Goal: Task Accomplishment & Management: Manage account settings

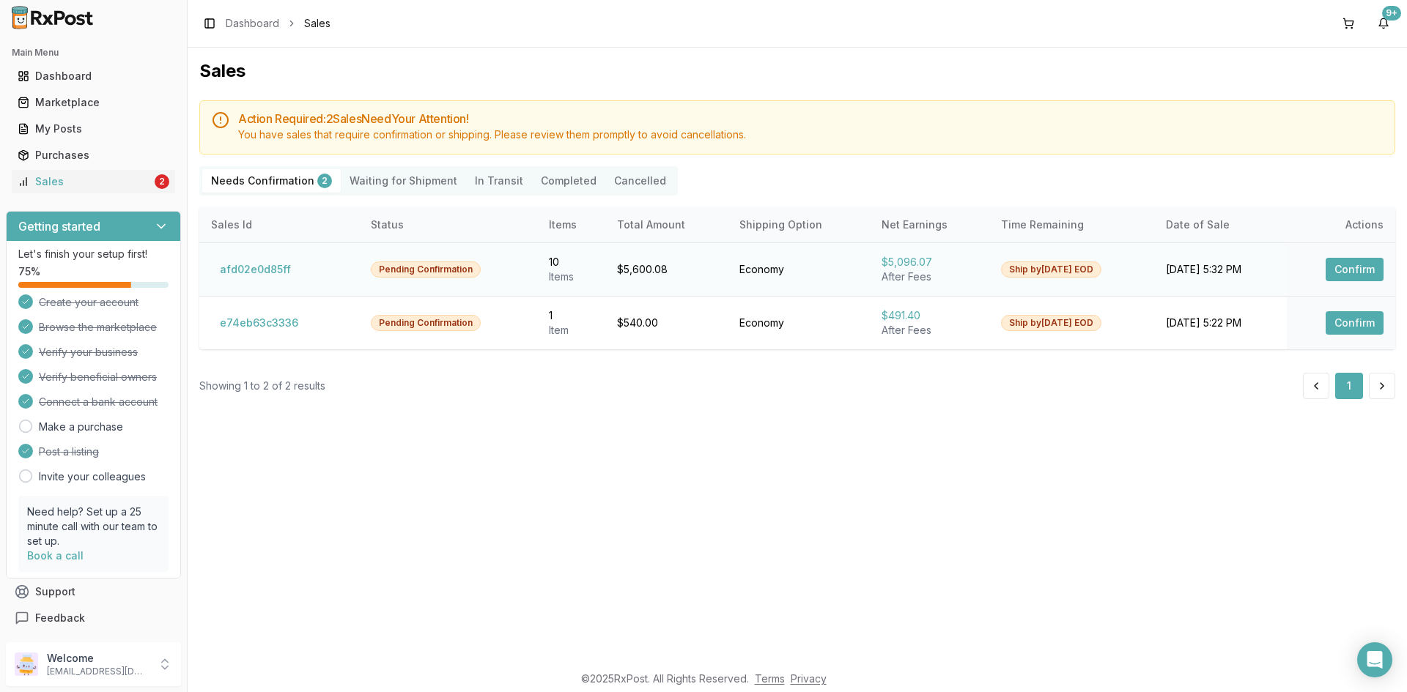
click at [1360, 270] on button "Confirm" at bounding box center [1354, 269] width 58 height 23
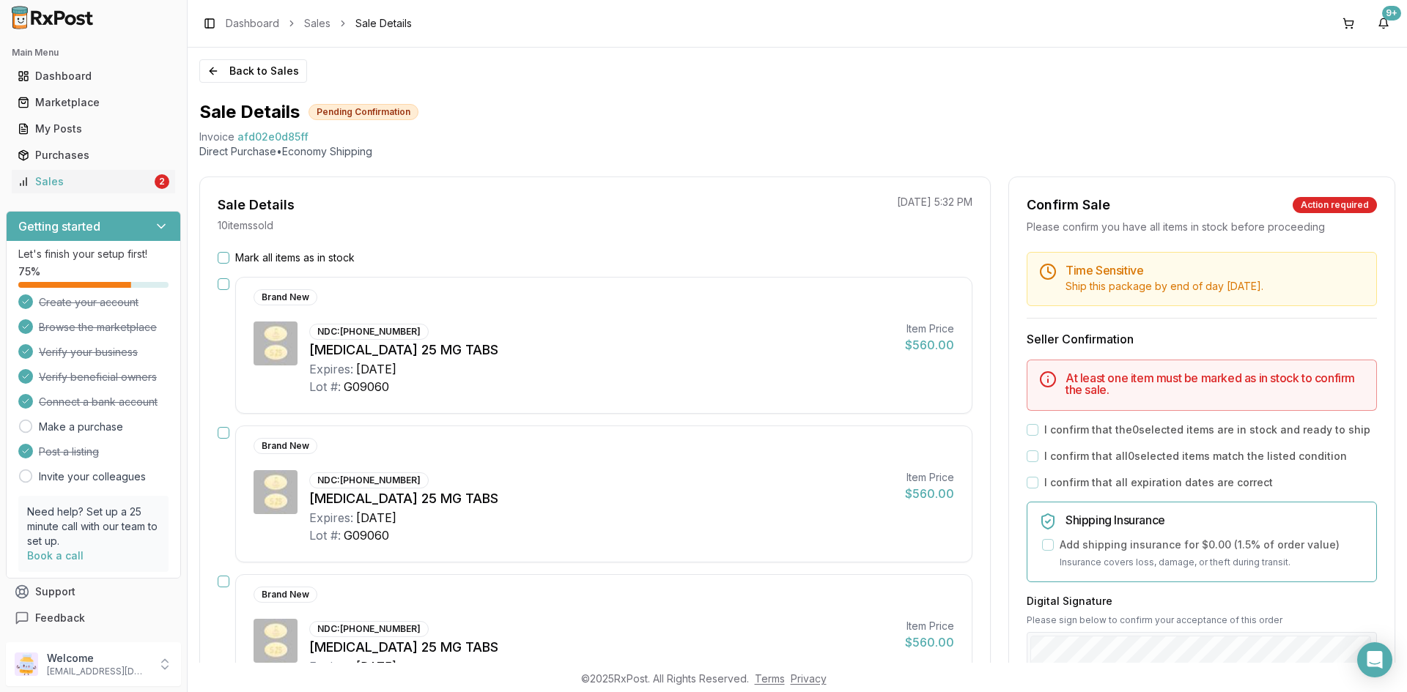
click at [221, 257] on button "Mark all items as in stock" at bounding box center [224, 258] width 12 height 12
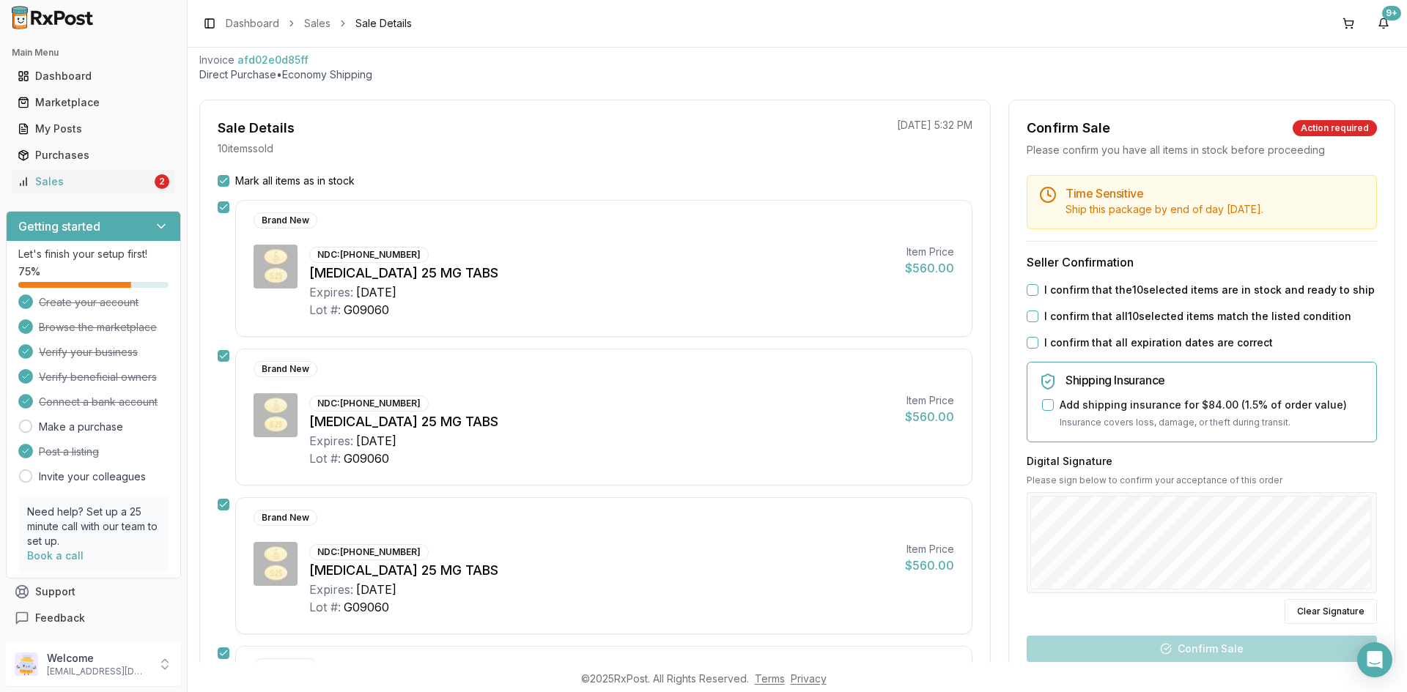
scroll to position [147, 0]
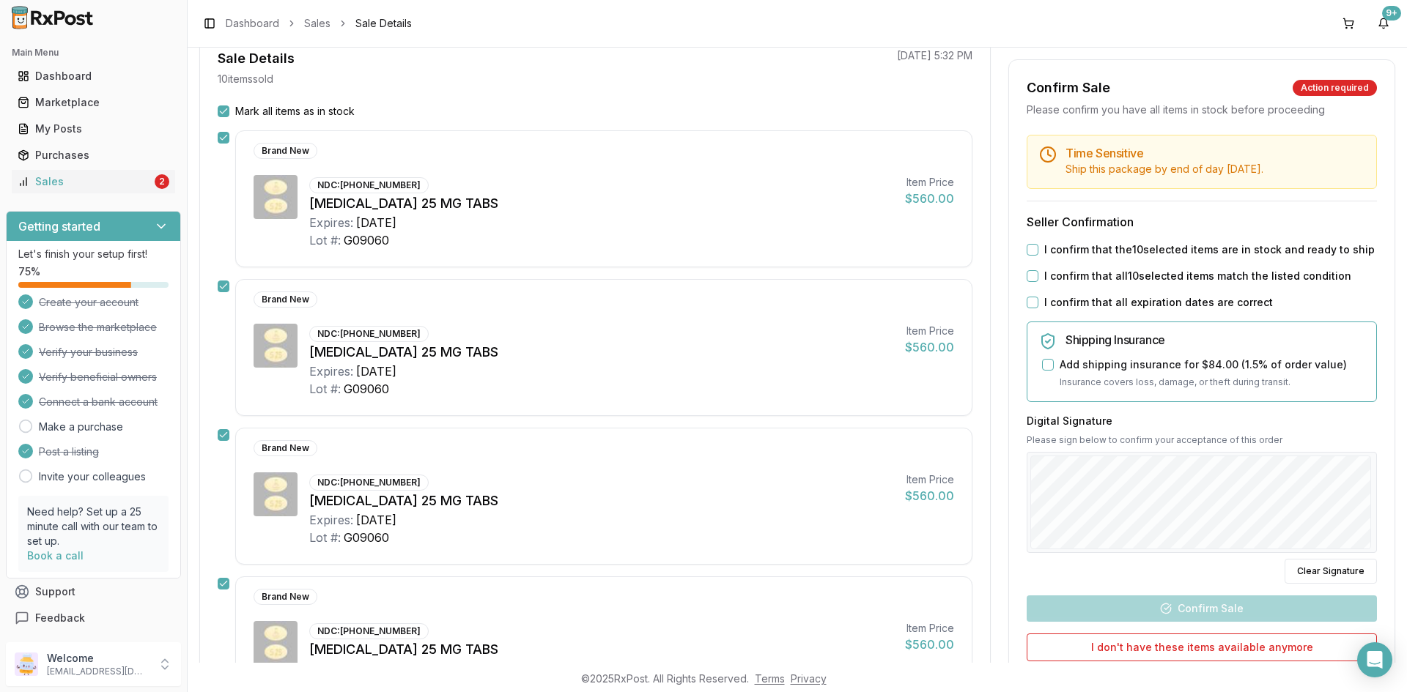
click at [1027, 245] on button "I confirm that the 10 selected items are in stock and ready to ship" at bounding box center [1032, 250] width 12 height 12
click at [1028, 274] on button "I confirm that all 10 selected items match the listed condition" at bounding box center [1032, 276] width 12 height 12
click at [1031, 299] on button "I confirm that all expiration dates are correct" at bounding box center [1032, 303] width 12 height 12
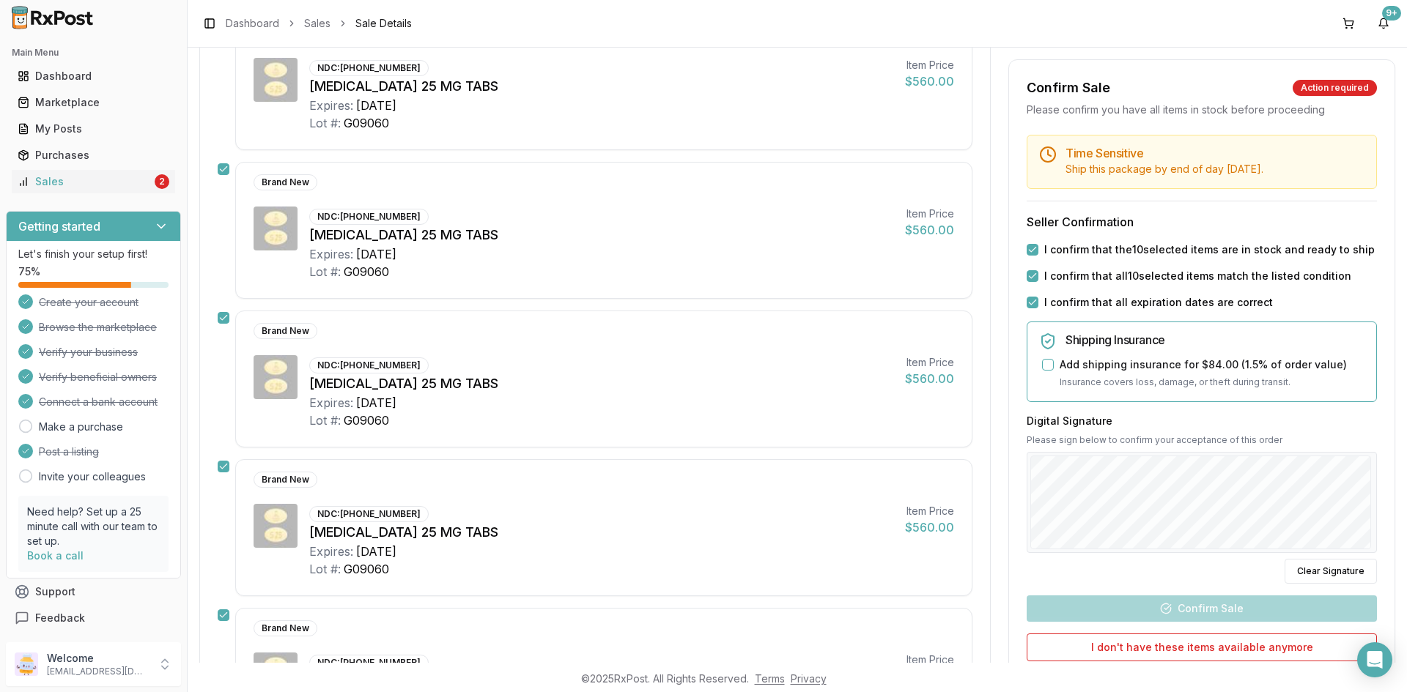
scroll to position [440, 0]
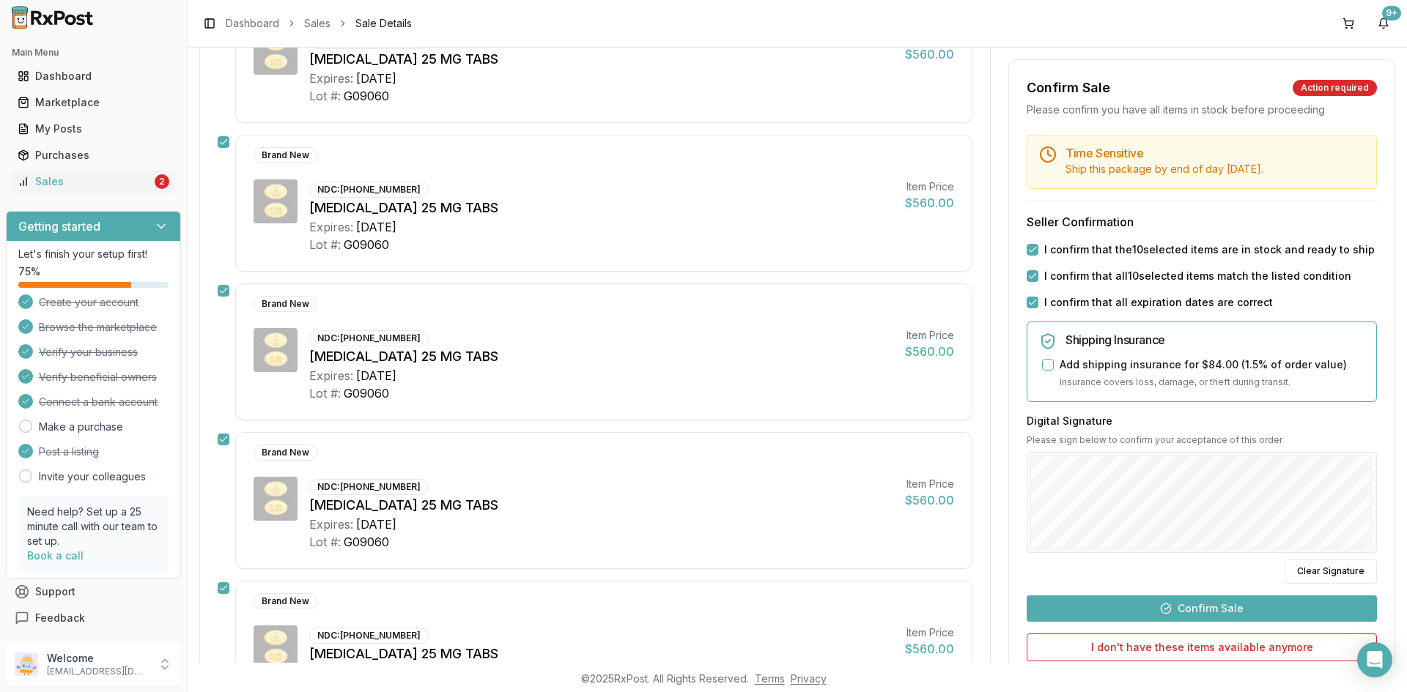
click at [1197, 608] on button "Confirm Sale" at bounding box center [1201, 609] width 350 height 26
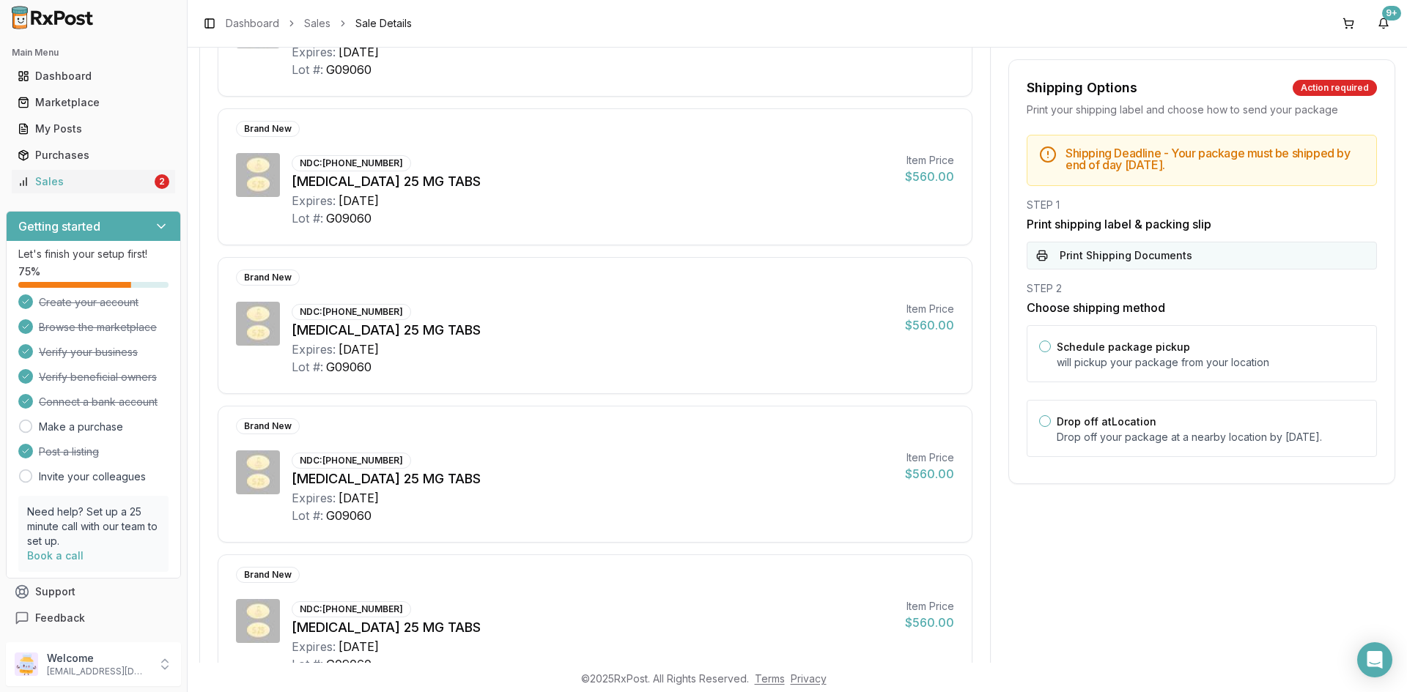
click at [1177, 248] on button "Print Shipping Documents" at bounding box center [1201, 256] width 350 height 28
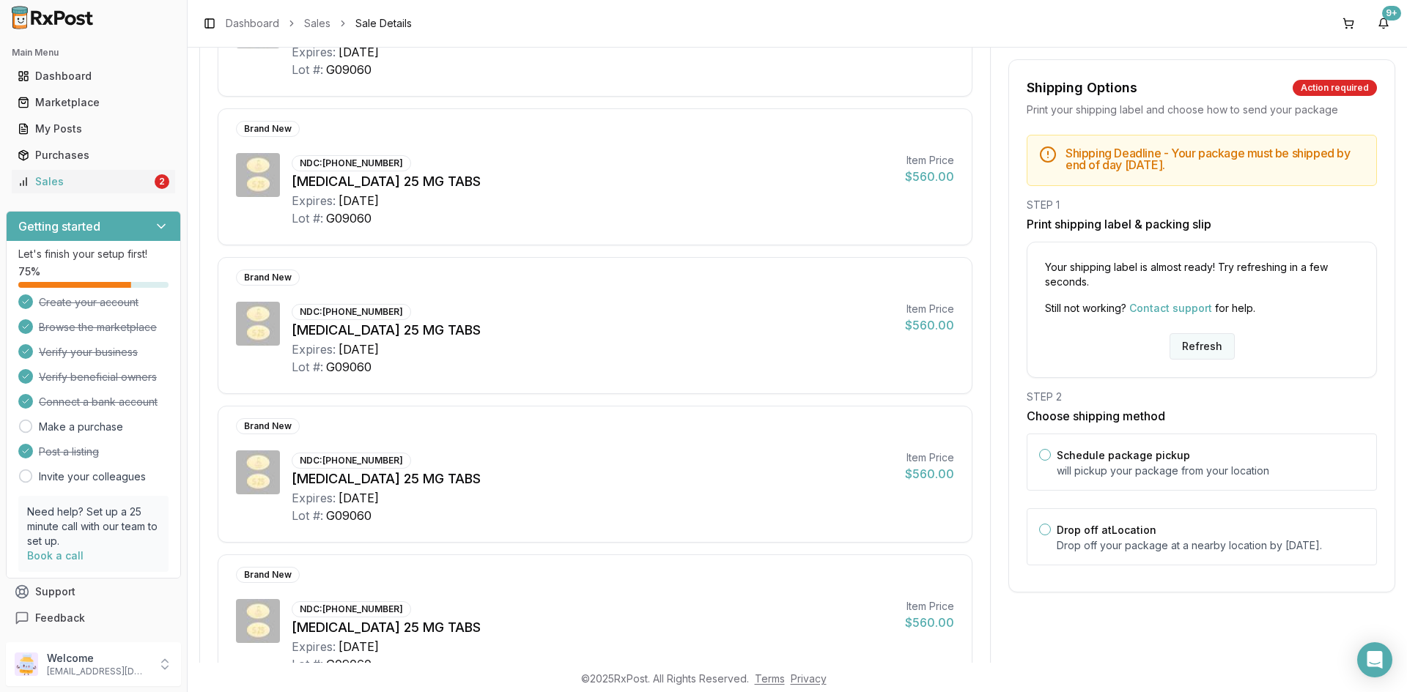
click at [1203, 339] on button "Refresh" at bounding box center [1201, 346] width 65 height 26
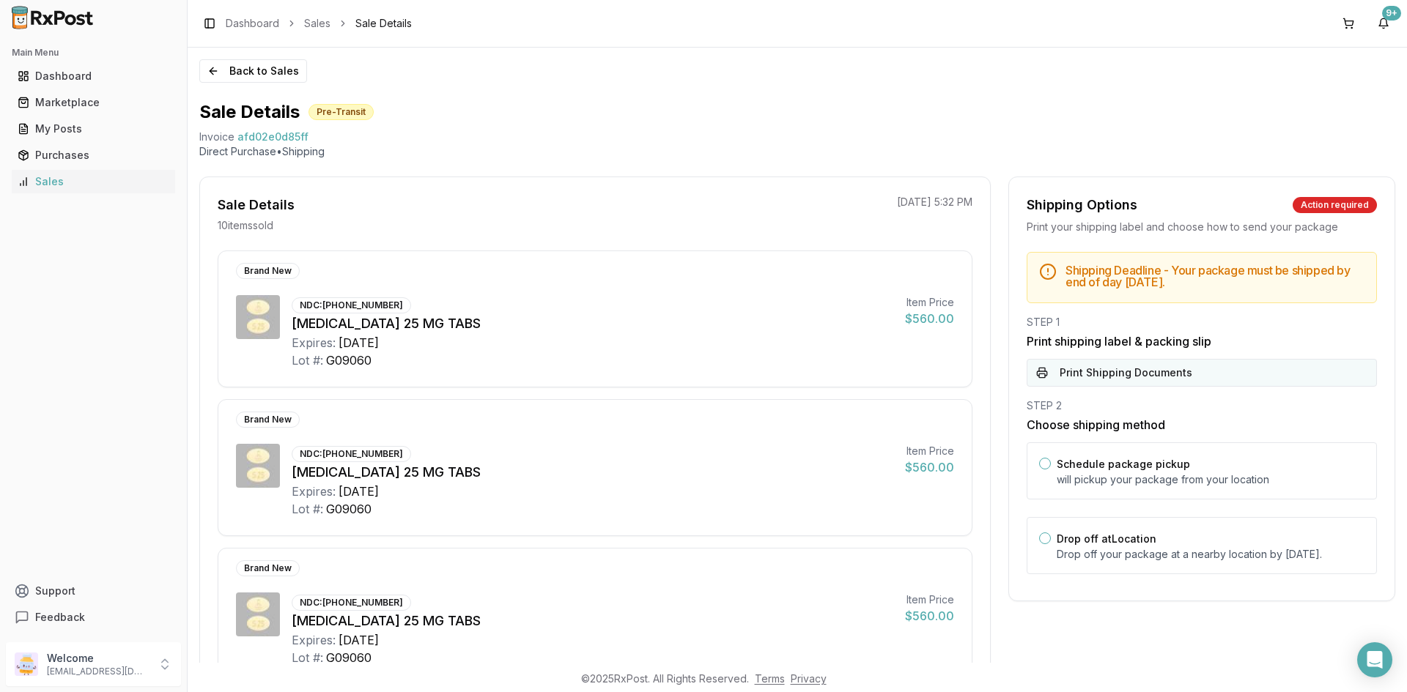
click at [1157, 375] on button "Print Shipping Documents" at bounding box center [1201, 373] width 350 height 28
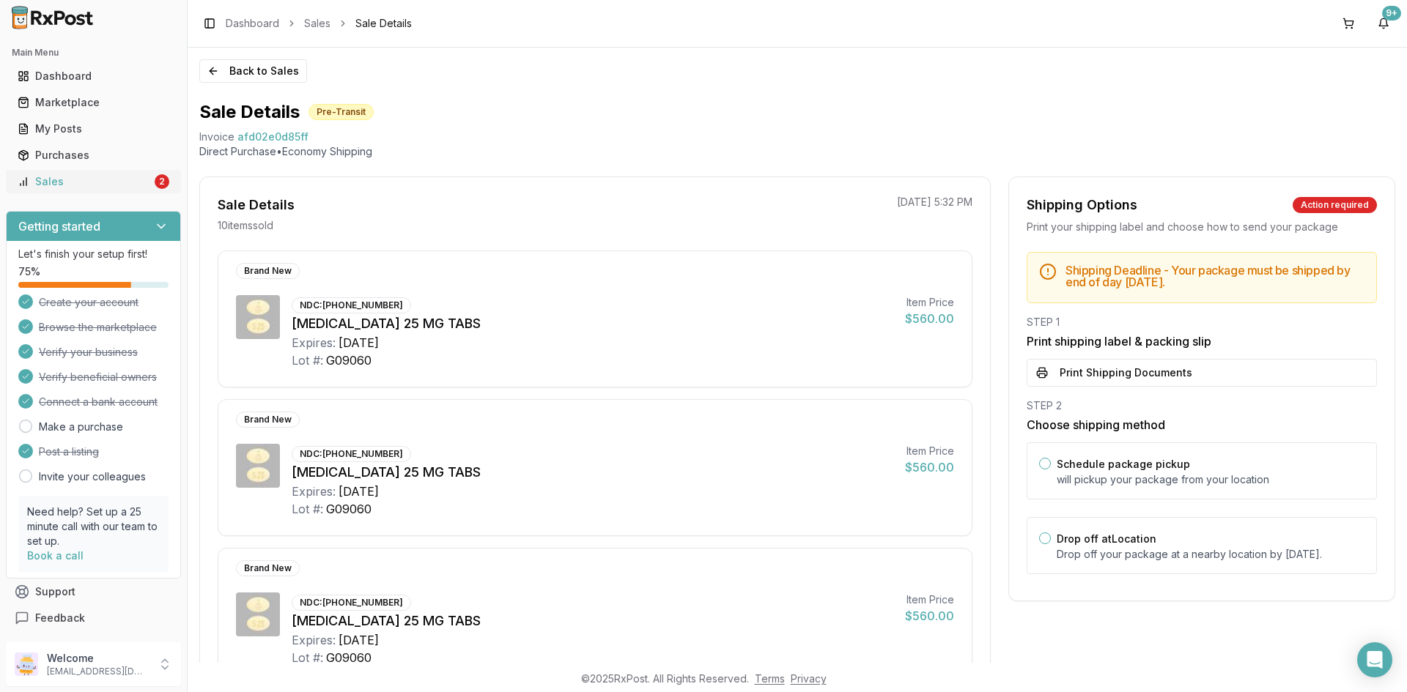
click at [85, 185] on div "Sales" at bounding box center [85, 181] width 134 height 15
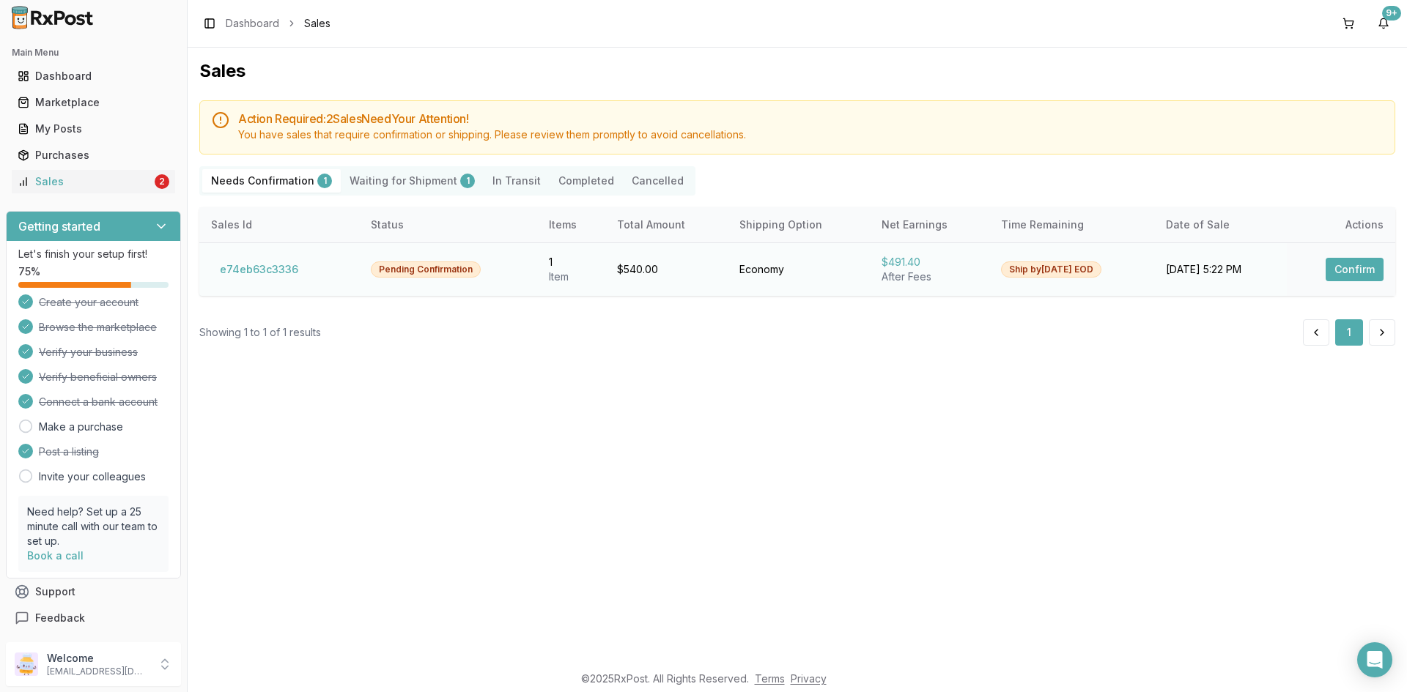
click at [1339, 273] on button "Confirm" at bounding box center [1354, 269] width 58 height 23
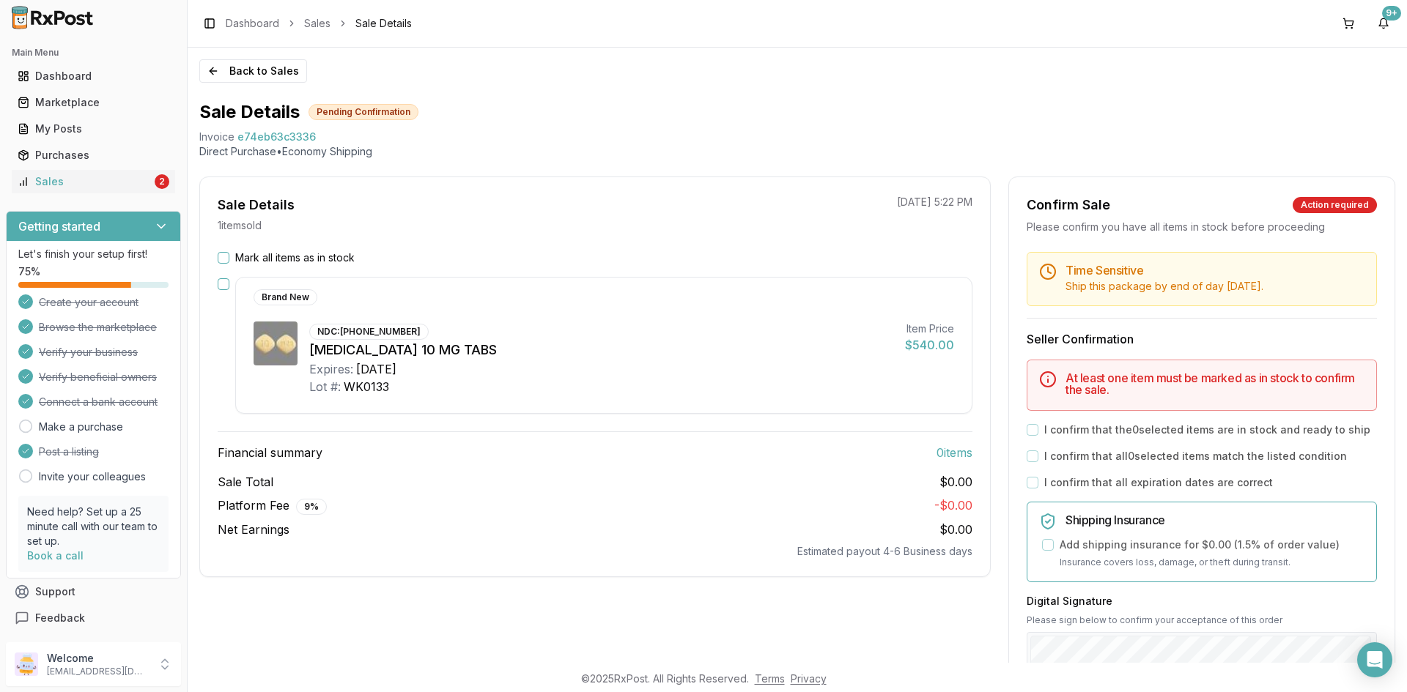
click at [221, 257] on button "Mark all items as in stock" at bounding box center [224, 258] width 12 height 12
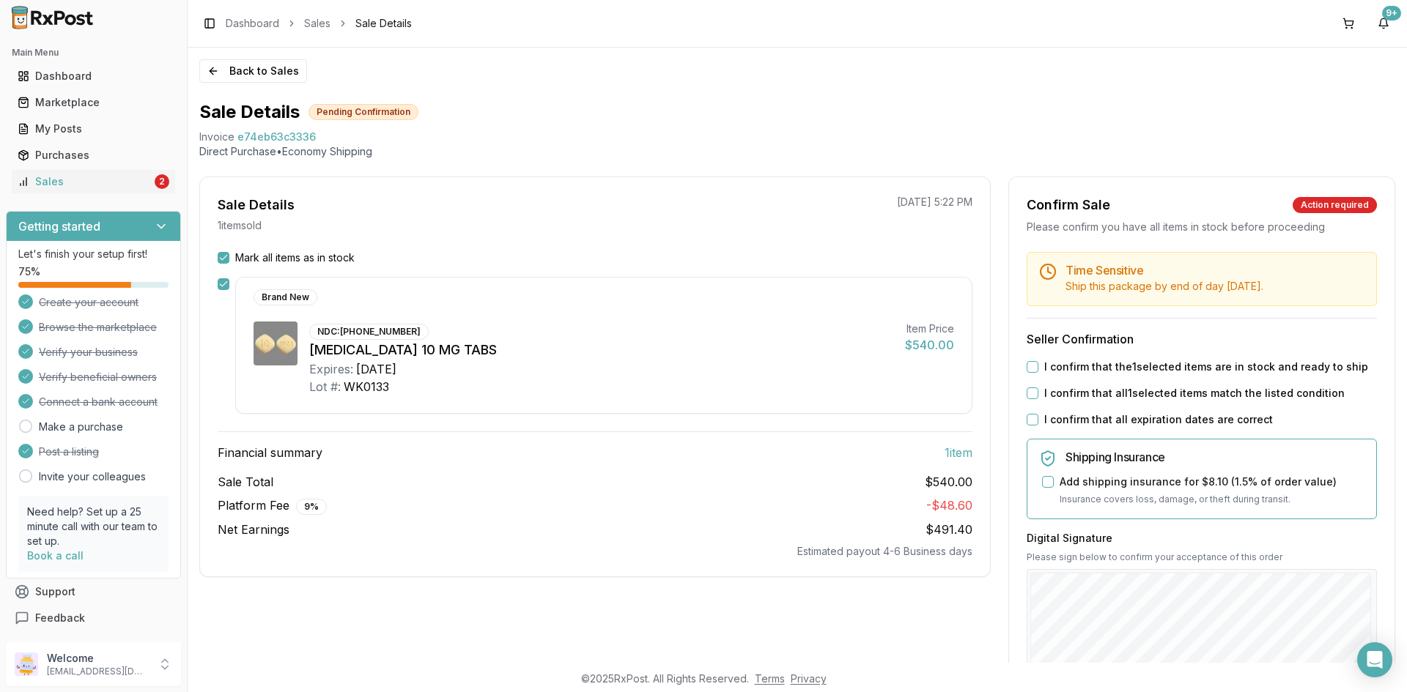
click at [1031, 369] on button "I confirm that the 1 selected items are in stock and ready to ship" at bounding box center [1032, 367] width 12 height 12
click at [1030, 395] on button "I confirm that all 1 selected items match the listed condition" at bounding box center [1032, 394] width 12 height 12
click at [1029, 420] on button "I confirm that all expiration dates are correct" at bounding box center [1032, 420] width 12 height 12
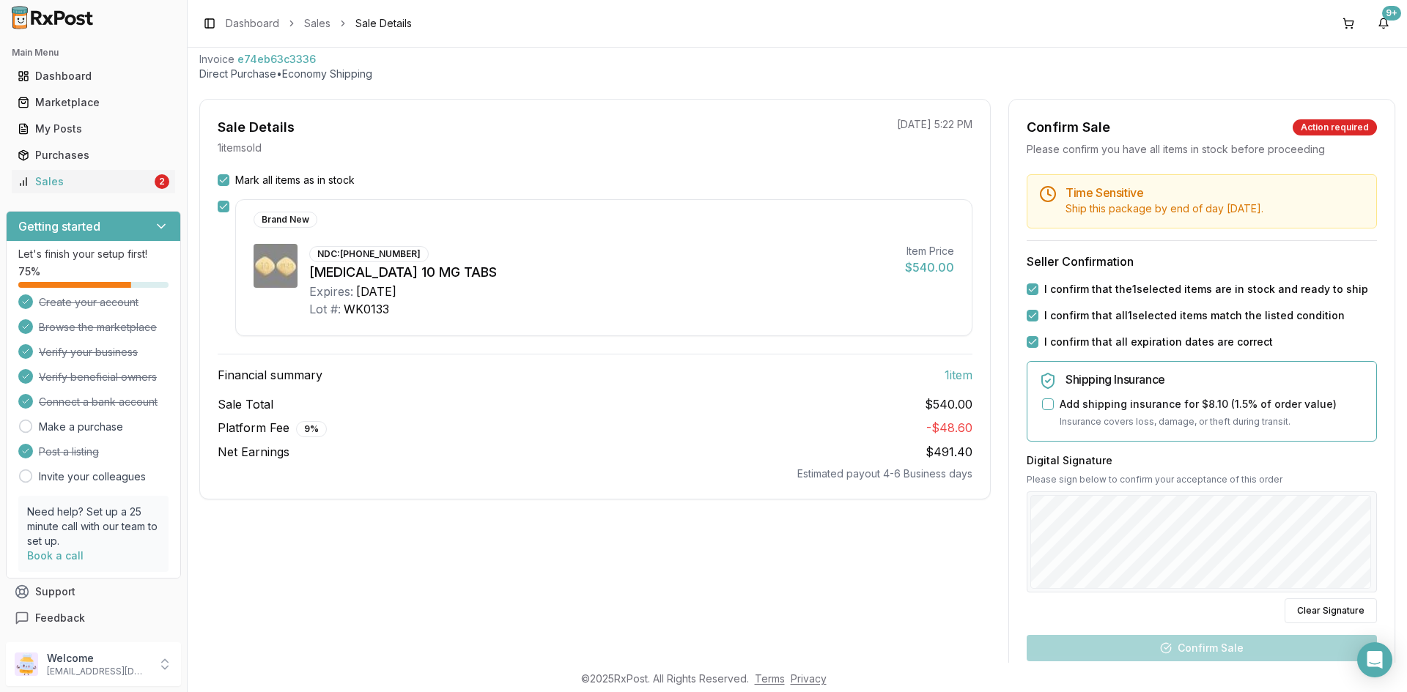
scroll to position [250, 0]
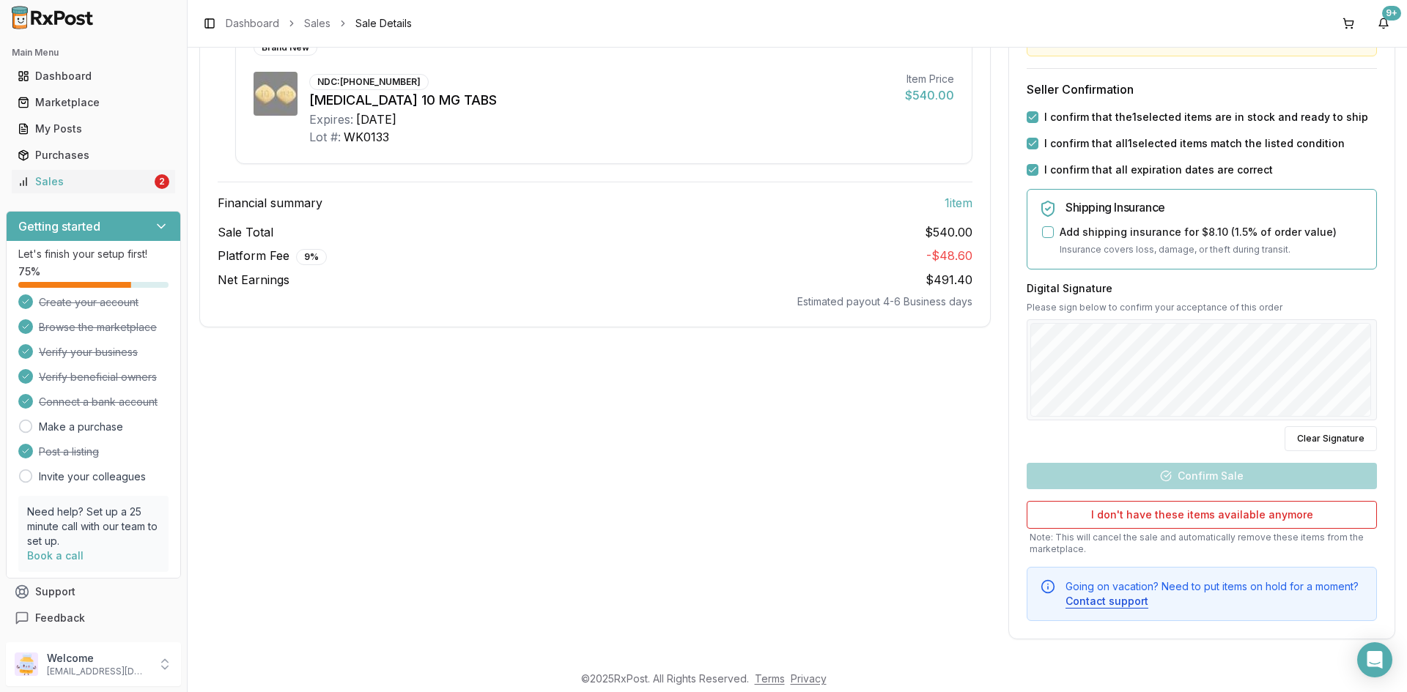
click at [1406, 329] on div "Back to Sales Sale Details Pending Confirmation Invoice e74eb63c3336 Direct Pur…" at bounding box center [797, 355] width 1219 height 615
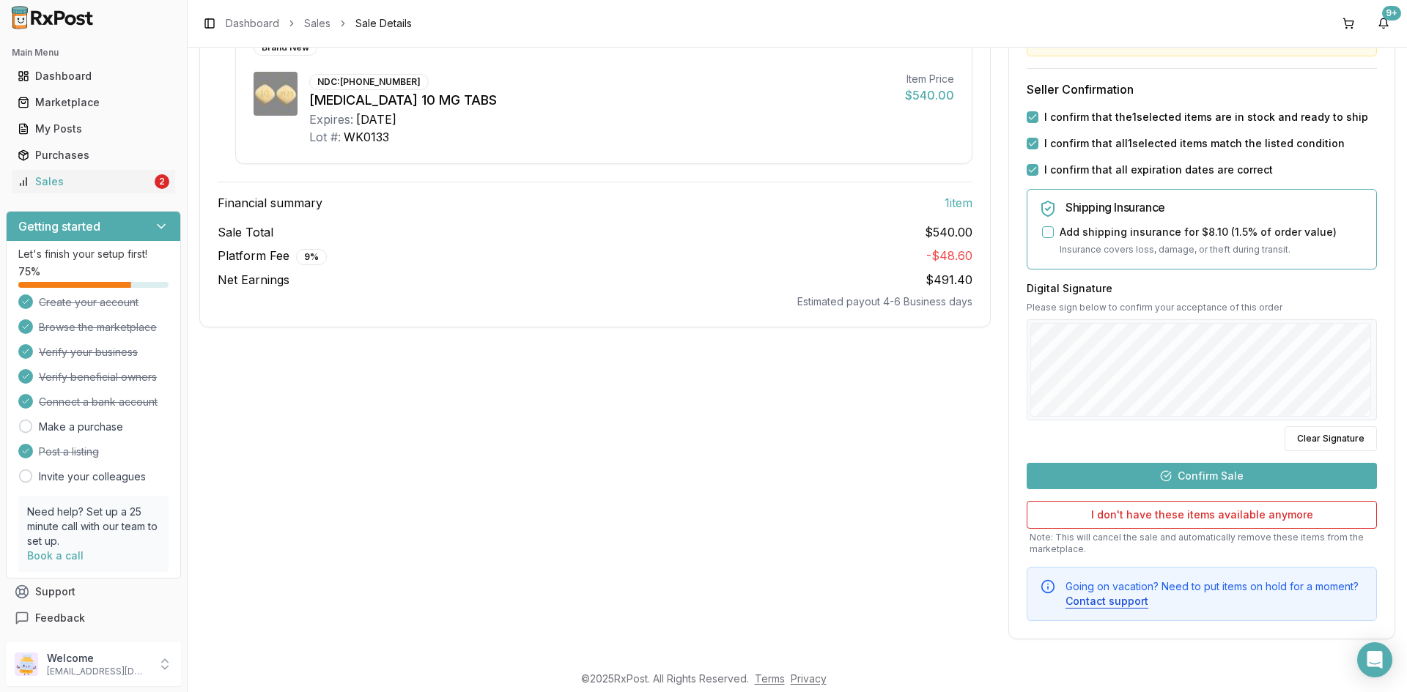
click at [1154, 482] on button "Confirm Sale" at bounding box center [1201, 476] width 350 height 26
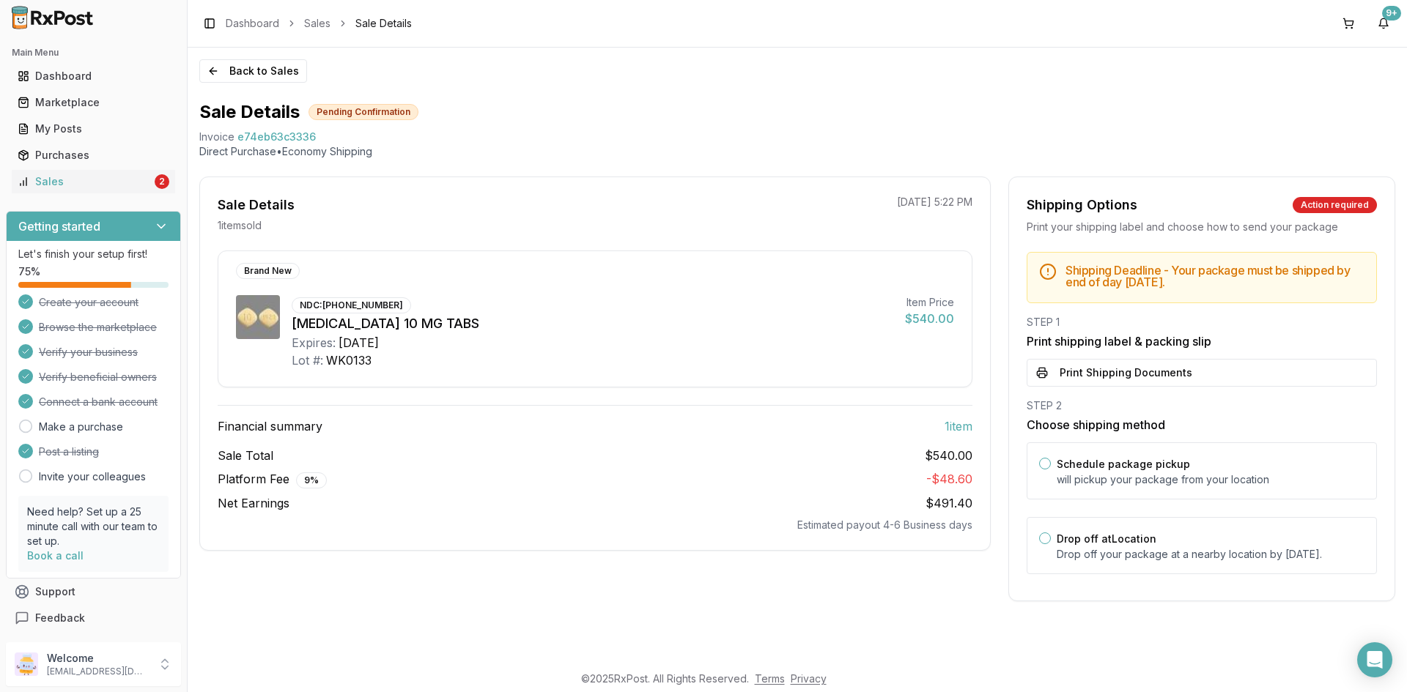
scroll to position [0, 0]
click at [1160, 363] on button "Print Shipping Documents" at bounding box center [1201, 373] width 350 height 28
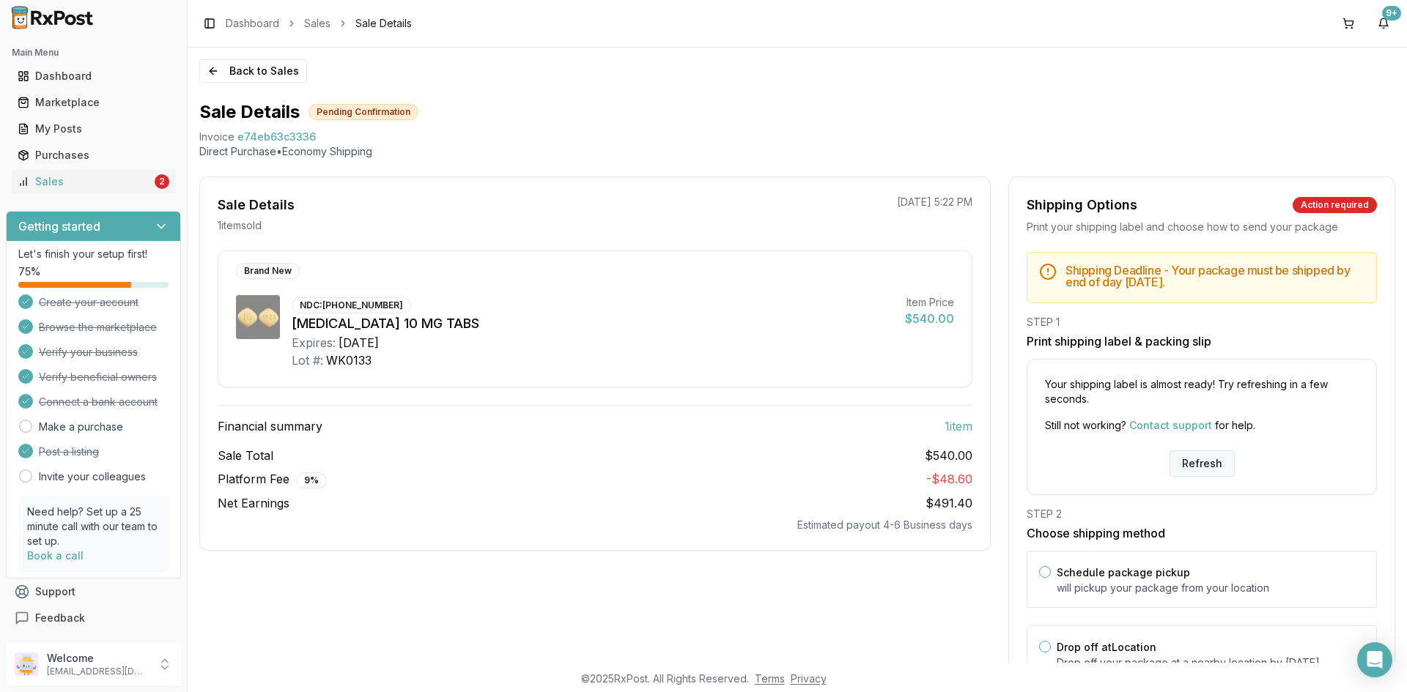
click at [1201, 464] on button "Refresh" at bounding box center [1201, 464] width 65 height 26
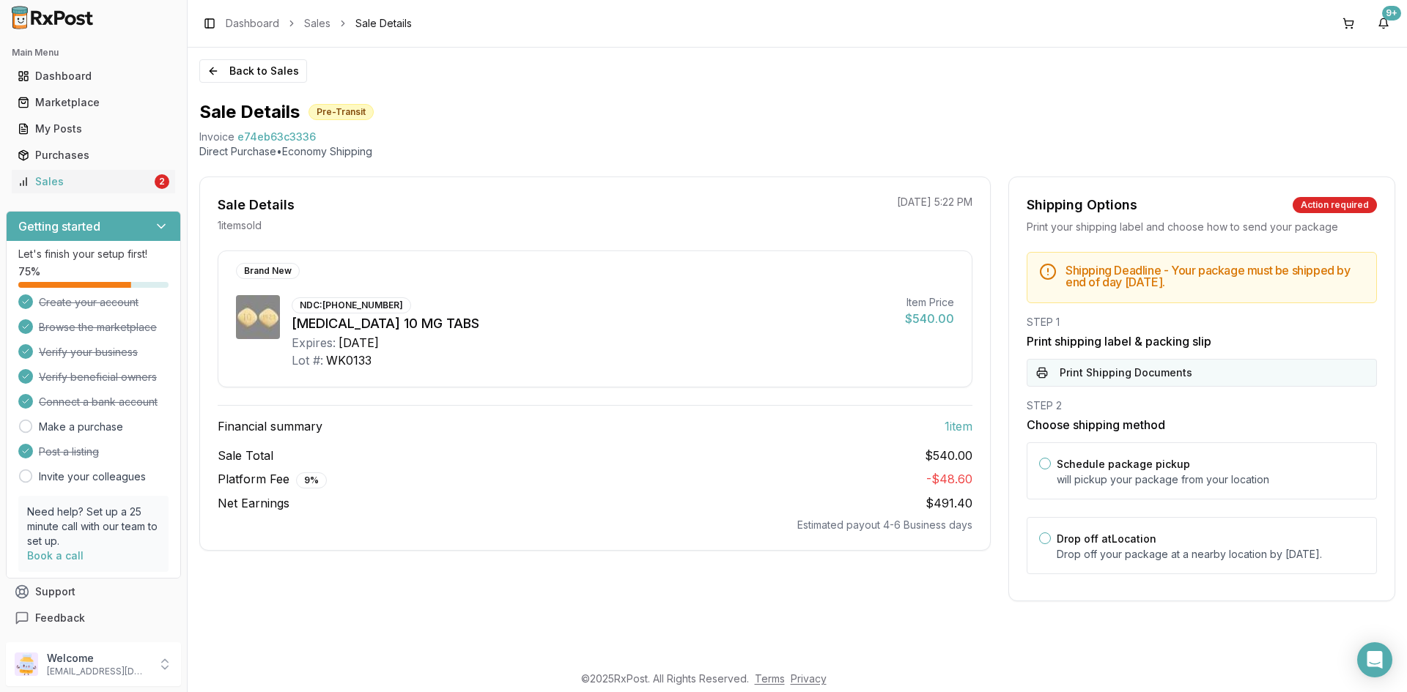
click at [1194, 367] on button "Print Shipping Documents" at bounding box center [1201, 373] width 350 height 28
click at [125, 182] on div "Sales" at bounding box center [85, 181] width 134 height 15
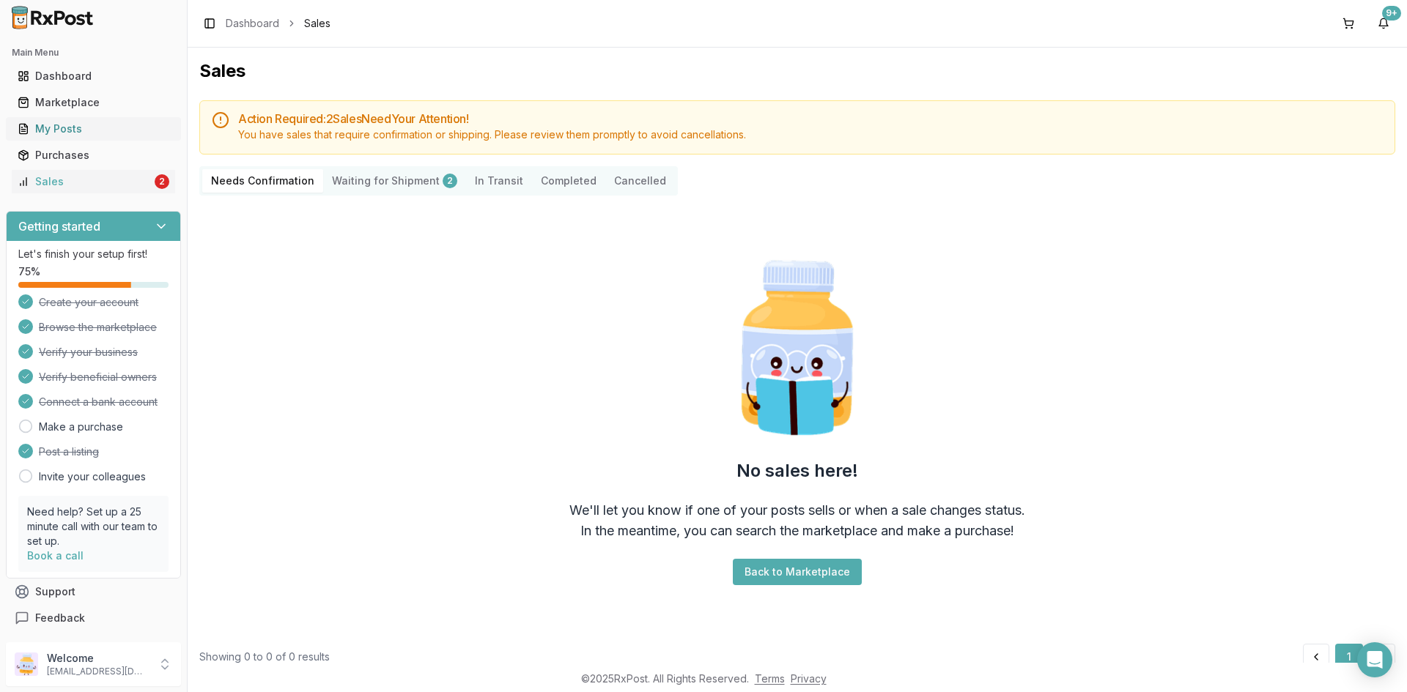
click at [147, 130] on div "My Posts" at bounding box center [94, 129] width 152 height 15
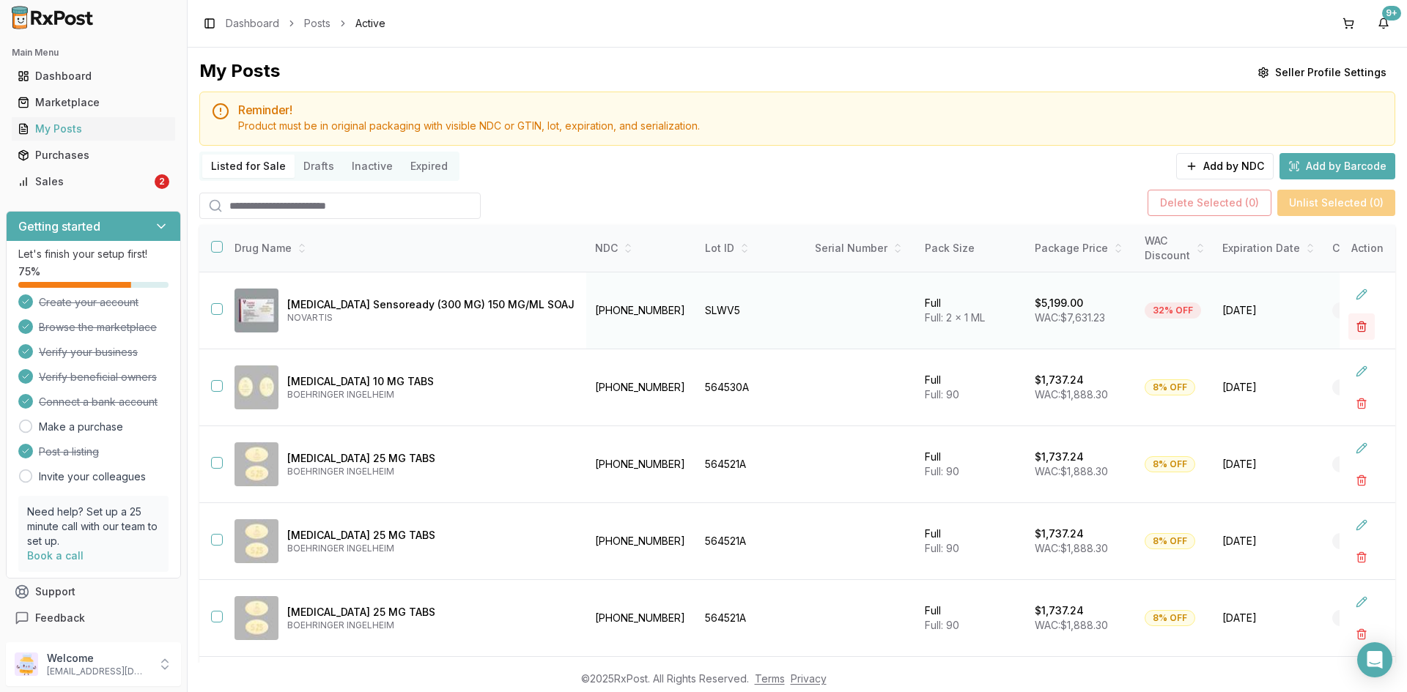
click at [1348, 325] on button "button" at bounding box center [1361, 327] width 26 height 26
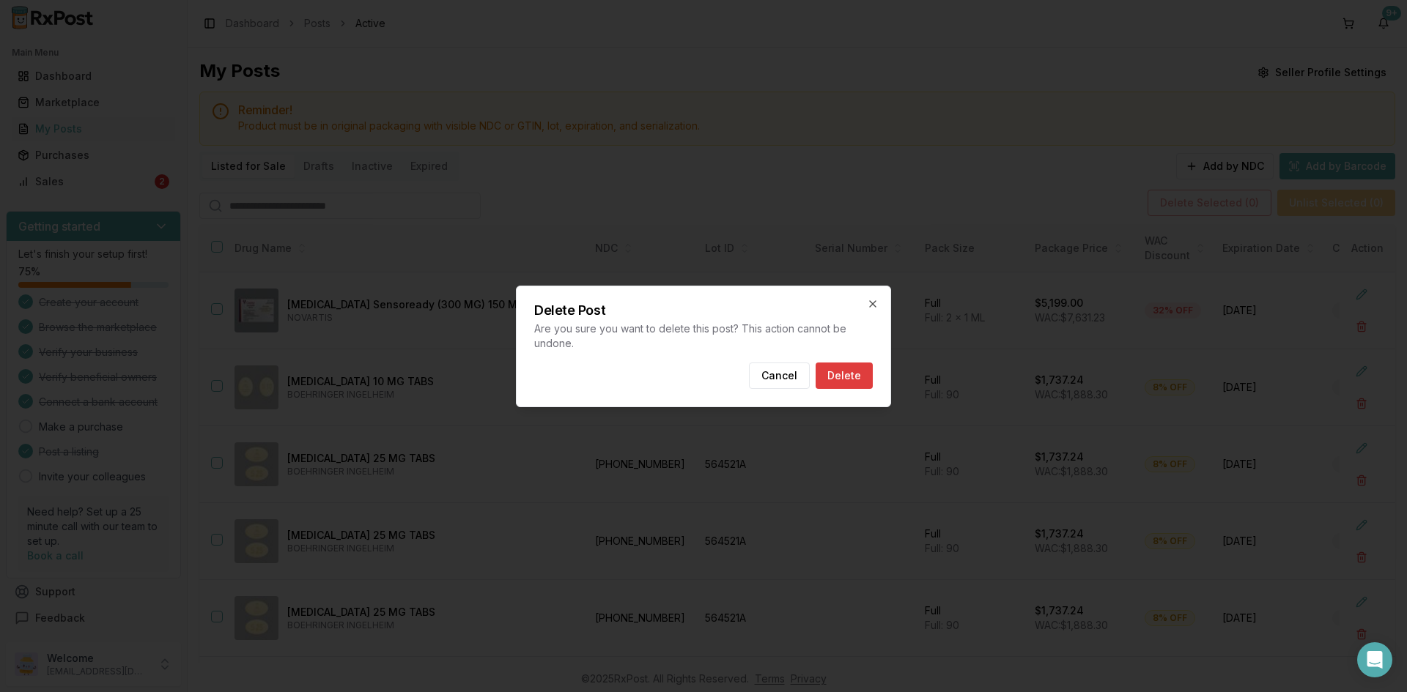
click at [853, 372] on button "Delete" at bounding box center [843, 376] width 57 height 26
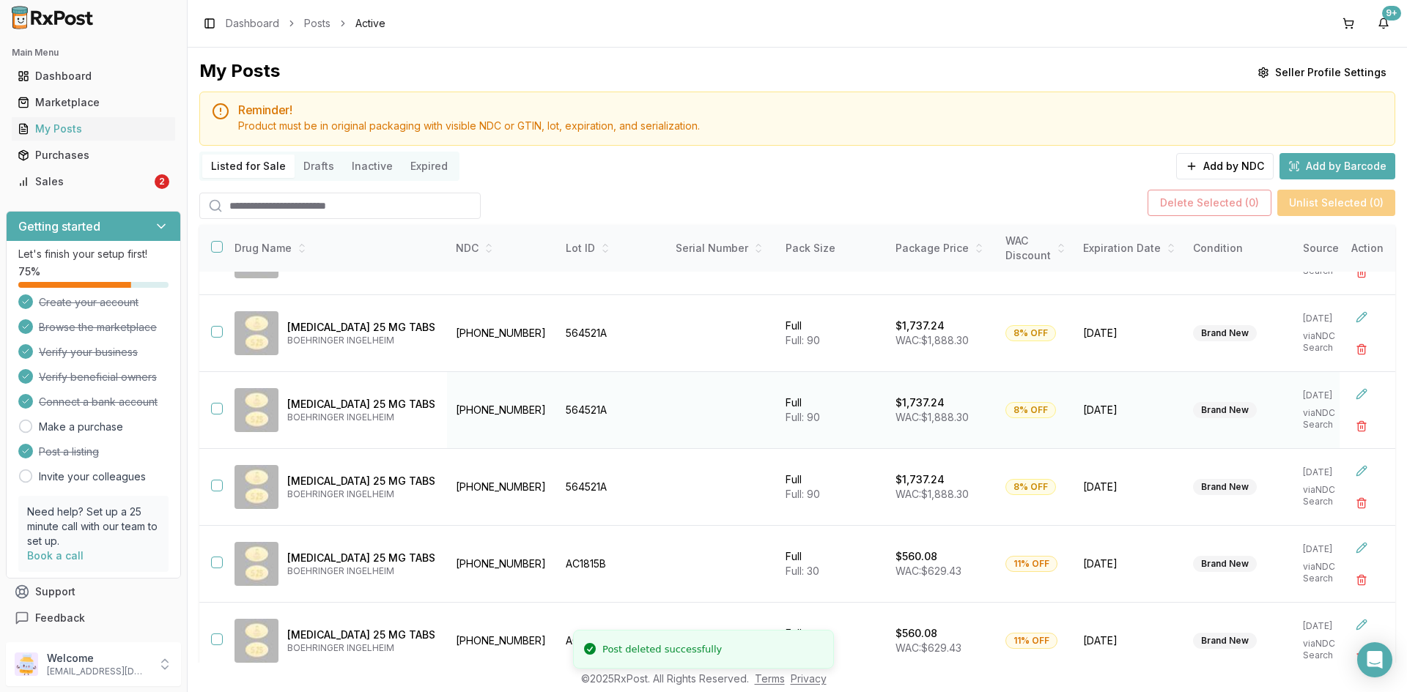
scroll to position [147, 0]
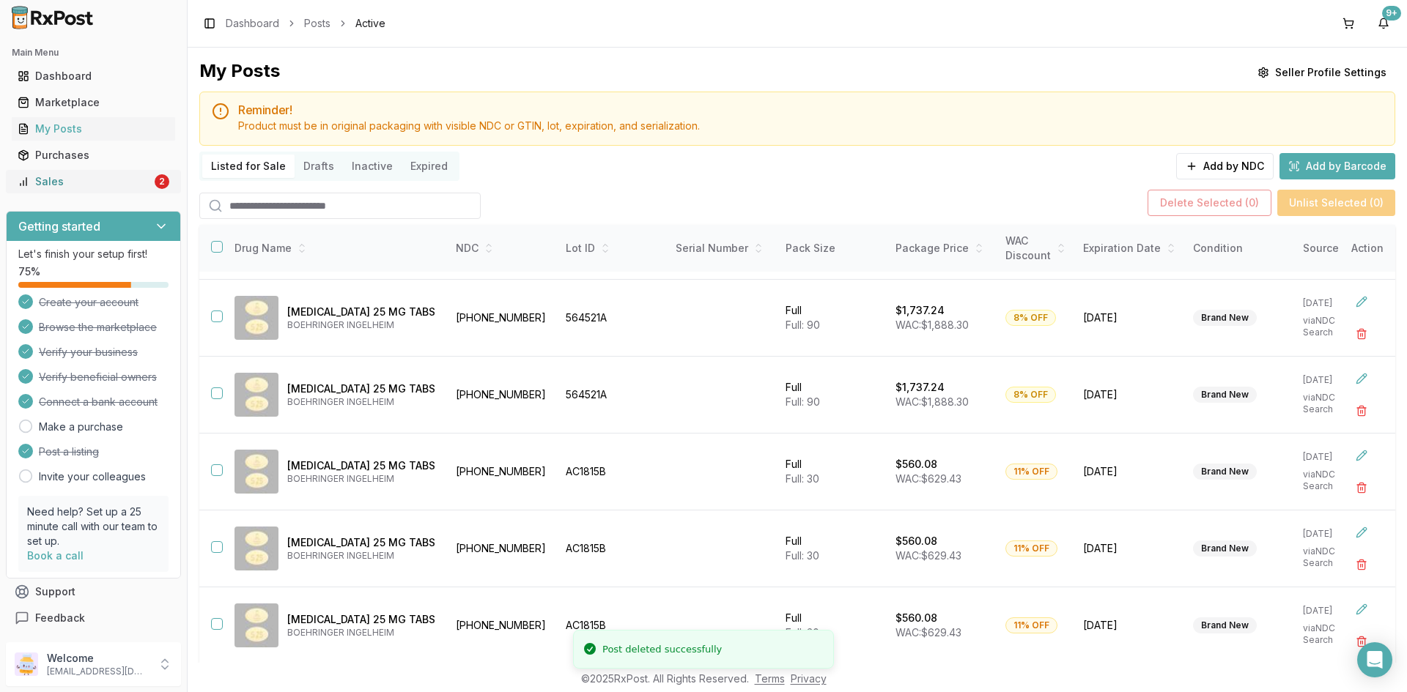
click at [98, 182] on div "Sales" at bounding box center [85, 181] width 134 height 15
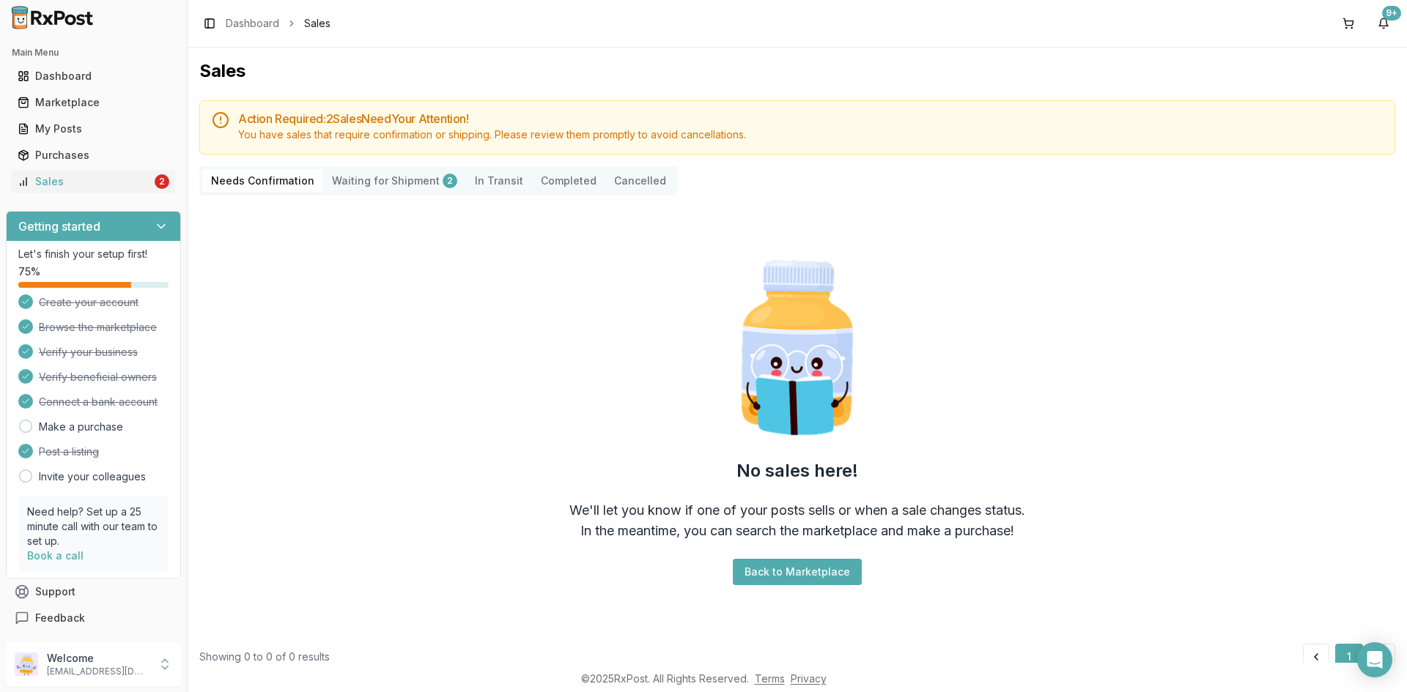
click at [379, 185] on Shipment "Waiting for Shipment 2" at bounding box center [394, 180] width 143 height 23
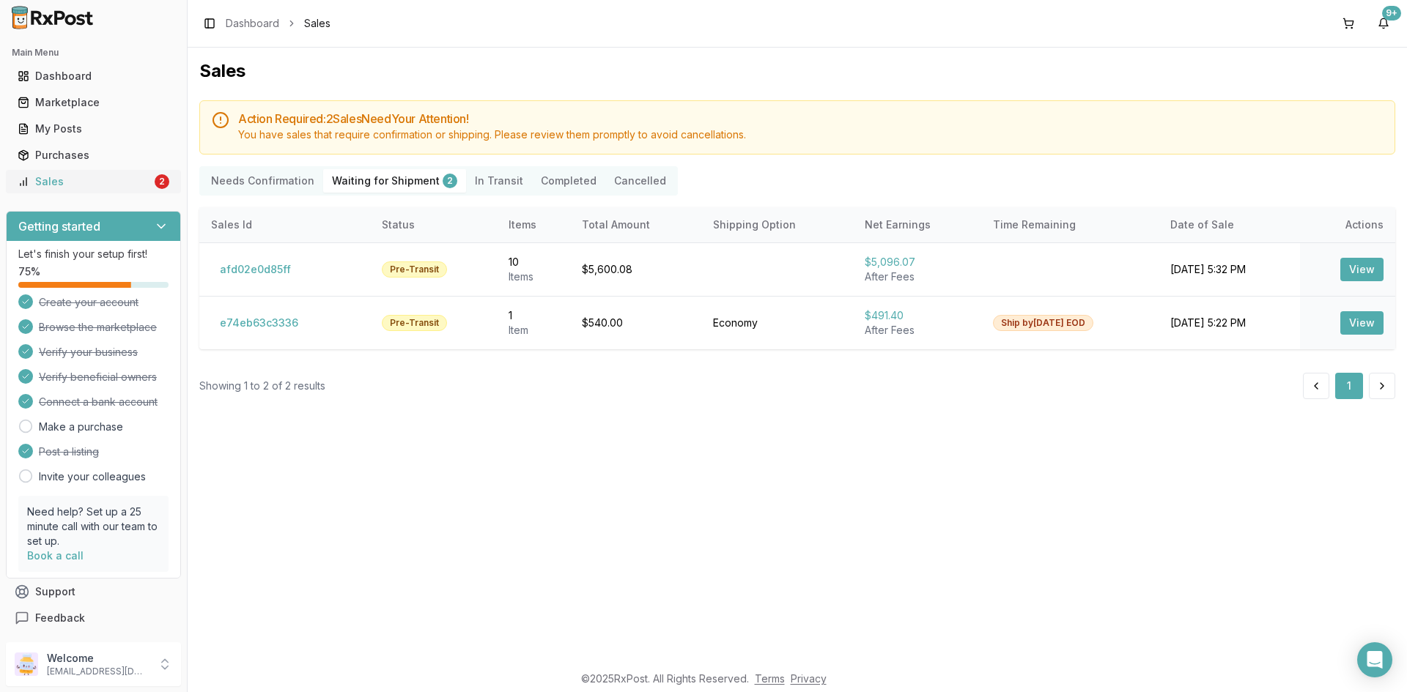
click at [129, 187] on div "Sales" at bounding box center [85, 181] width 134 height 15
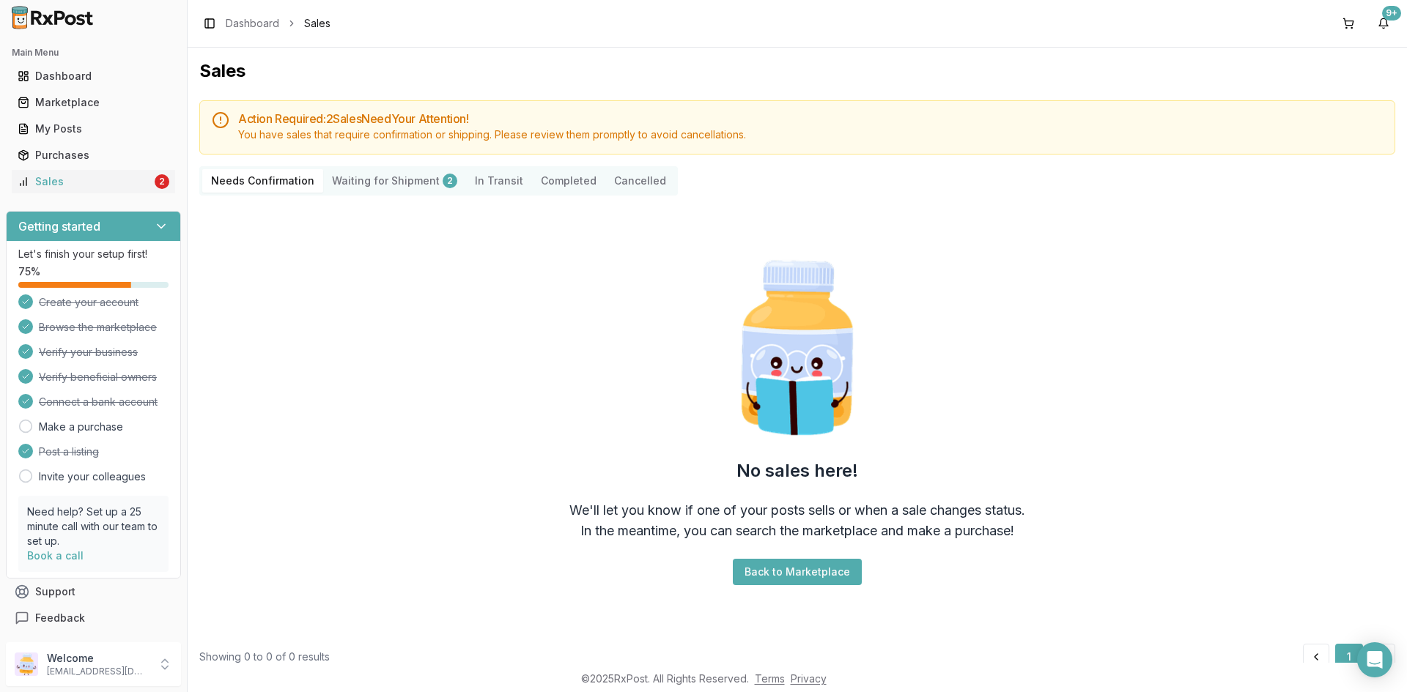
click at [271, 188] on Confirmation "Needs Confirmation" at bounding box center [262, 180] width 121 height 23
click at [418, 171] on Shipment "Waiting for Shipment 2" at bounding box center [394, 180] width 143 height 23
click at [420, 174] on Shipment "Waiting for Shipment 2" at bounding box center [394, 180] width 143 height 23
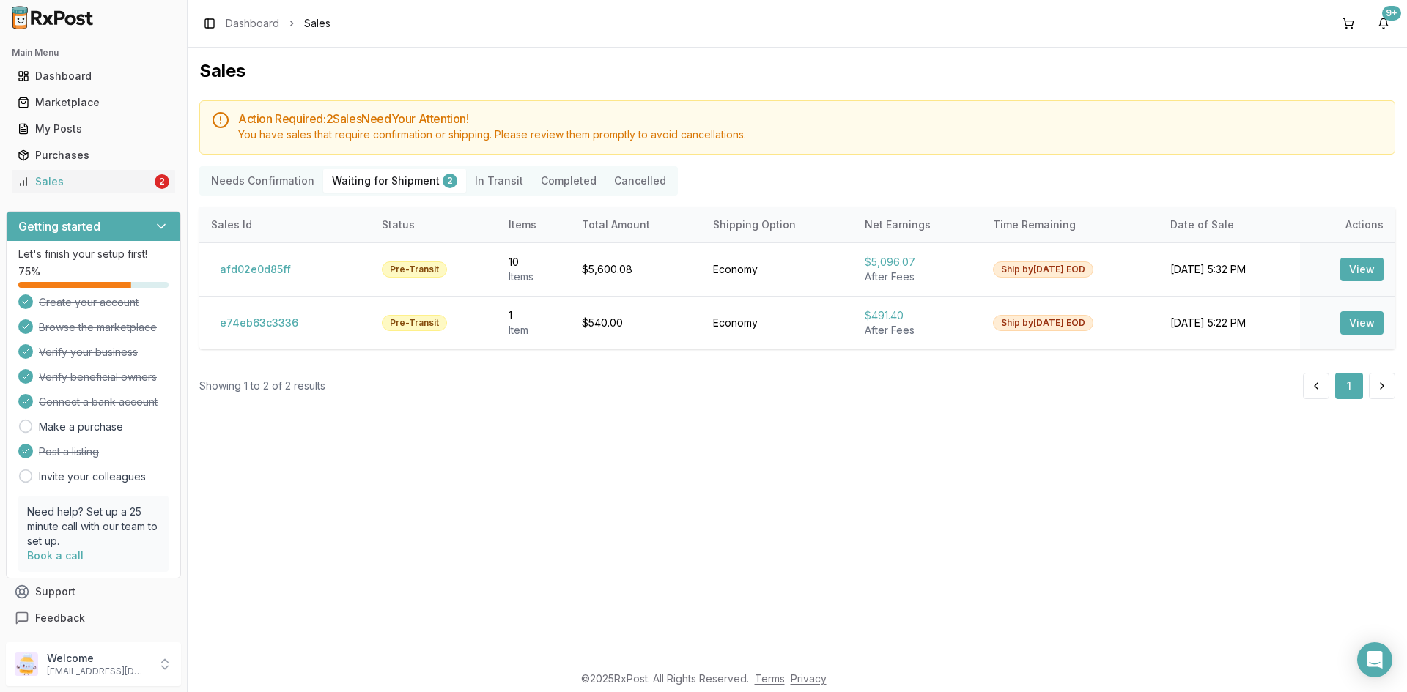
click at [421, 184] on Shipment "Waiting for Shipment 2" at bounding box center [394, 180] width 143 height 23
click at [51, 185] on div "Sales" at bounding box center [85, 181] width 134 height 15
